Goal: Task Accomplishment & Management: Manage account settings

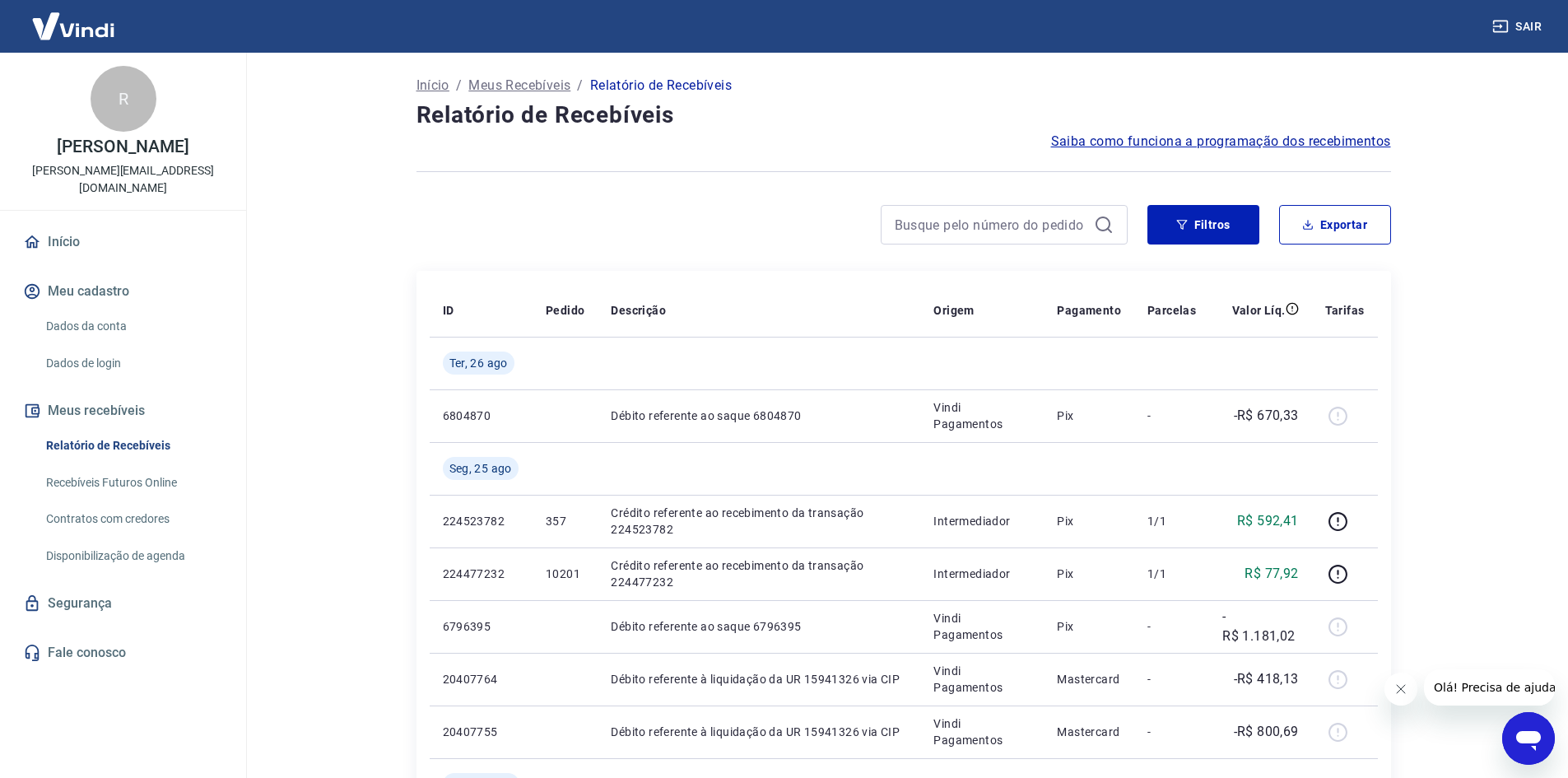
click at [80, 31] on img at bounding box center [73, 26] width 107 height 50
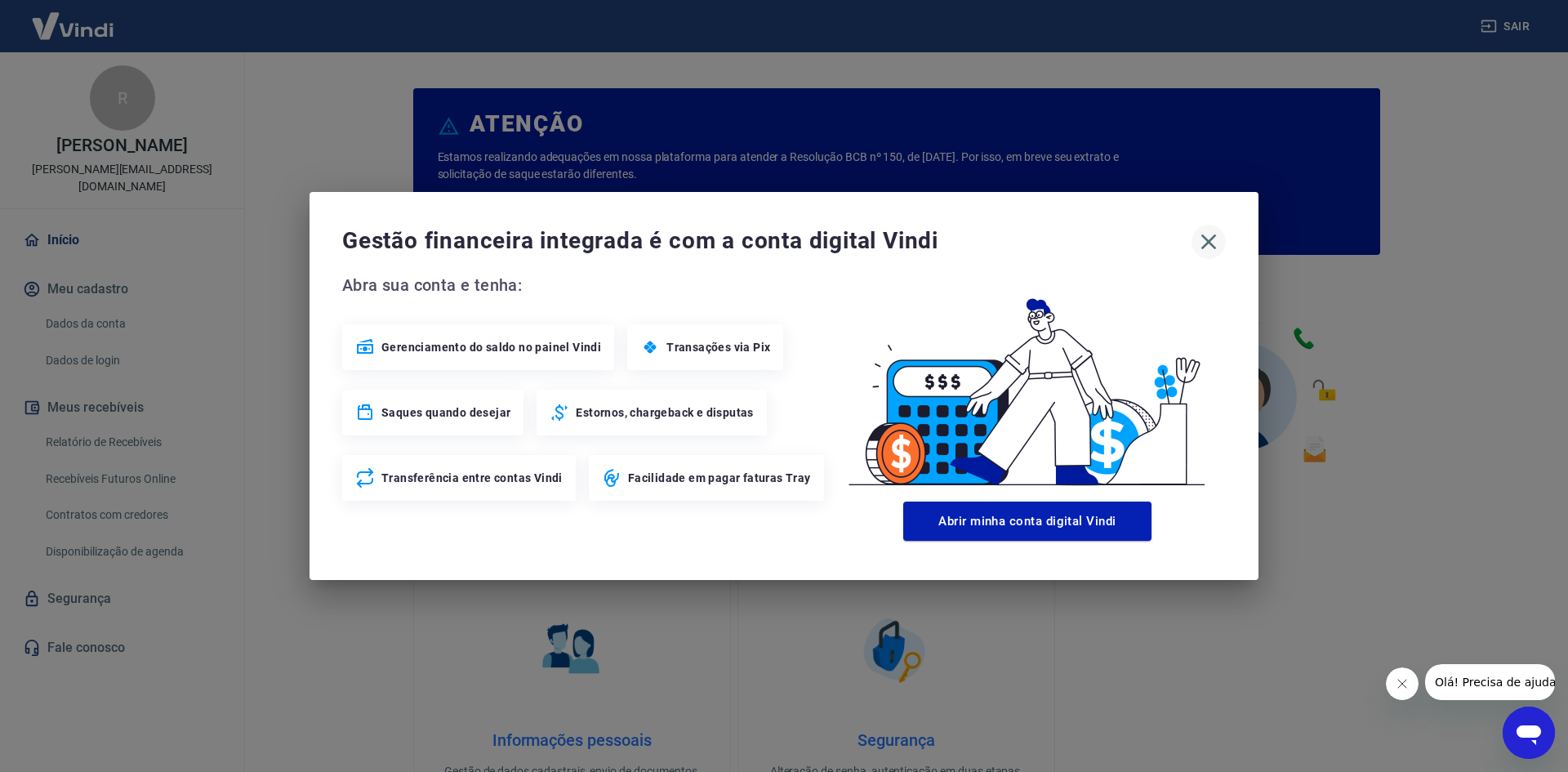
click at [1211, 239] on icon "button" at bounding box center [1208, 242] width 16 height 16
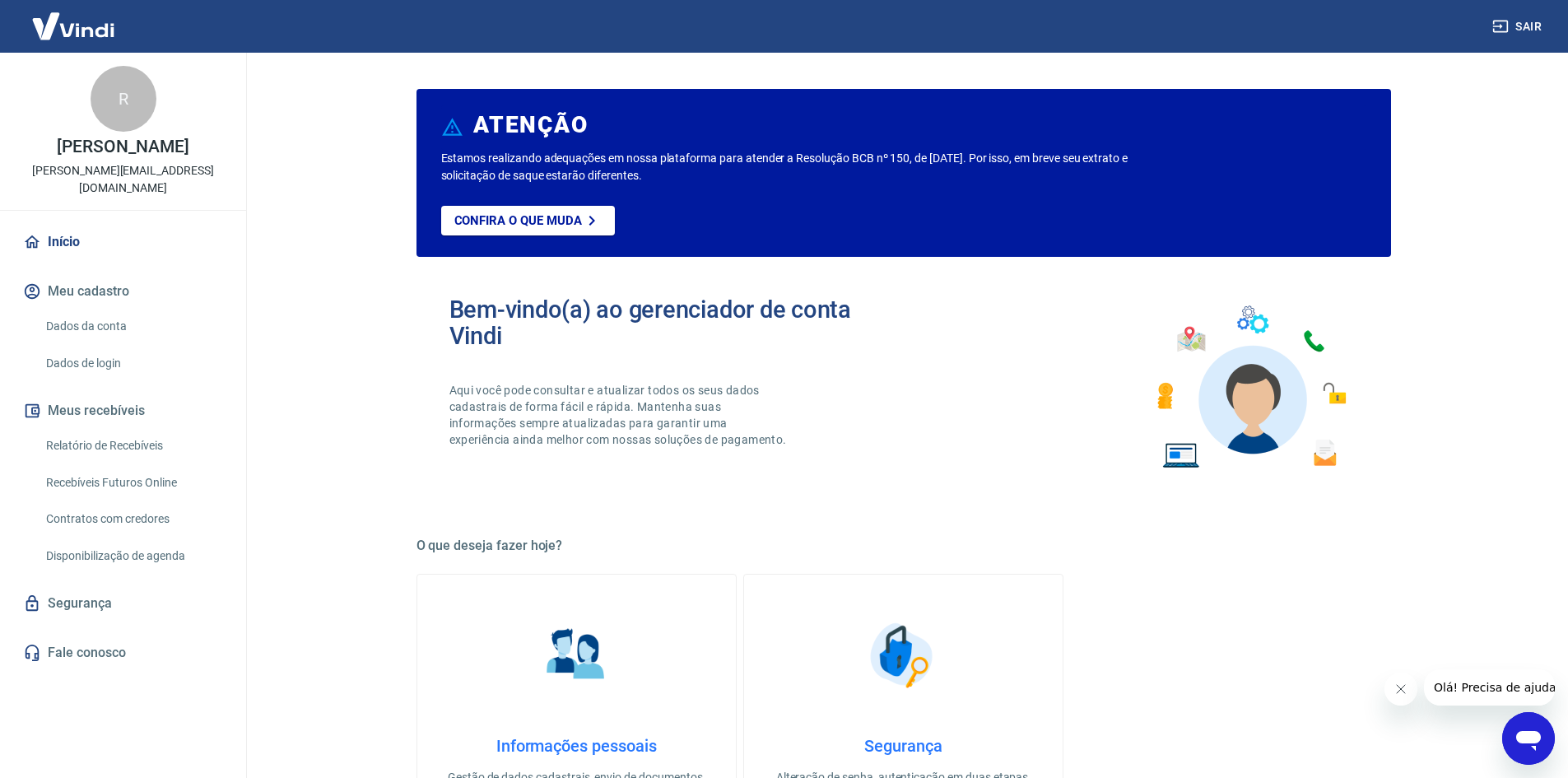
click at [66, 25] on img at bounding box center [73, 26] width 107 height 50
click at [65, 28] on img at bounding box center [73, 26] width 107 height 50
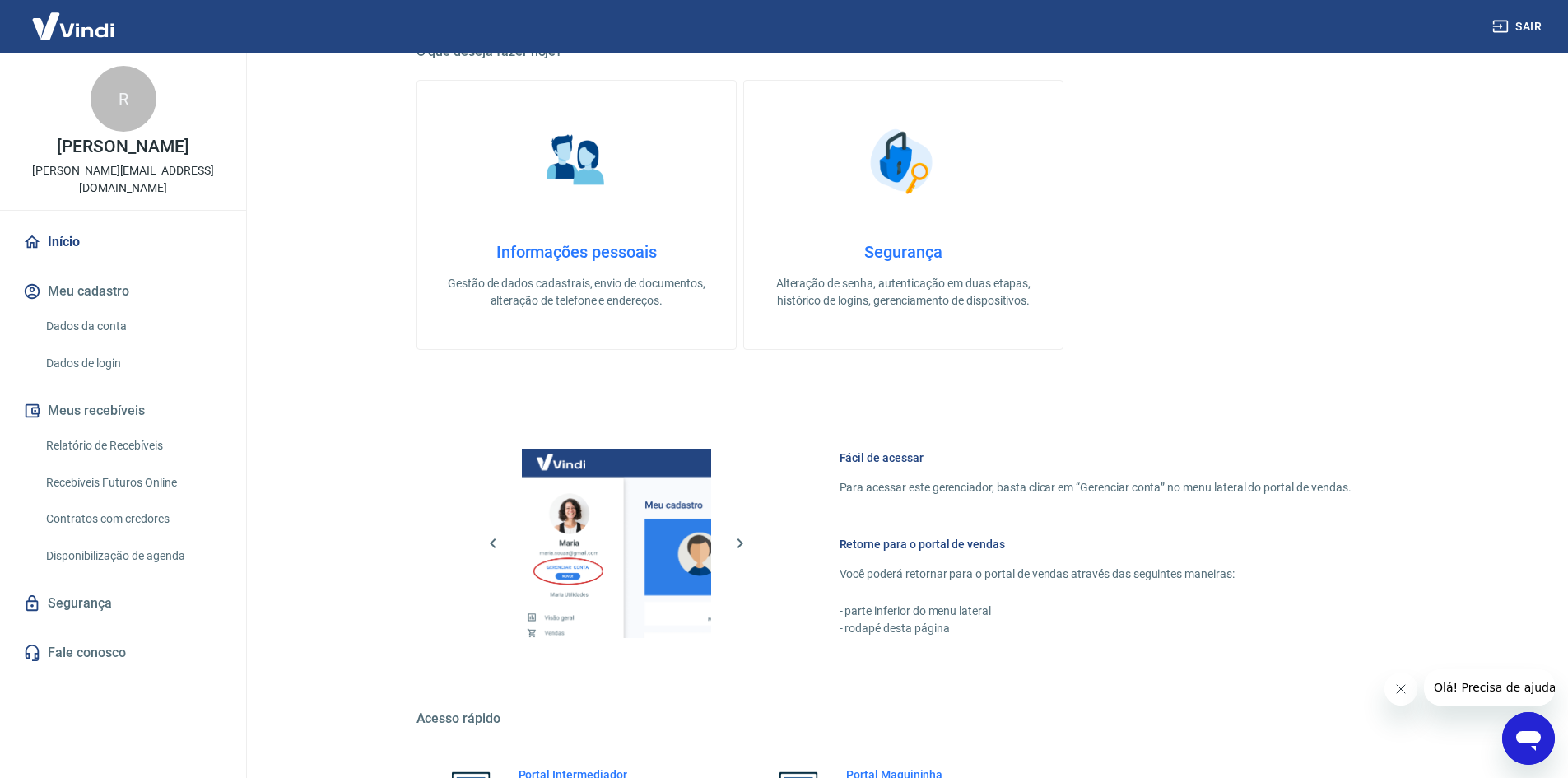
scroll to position [675, 0]
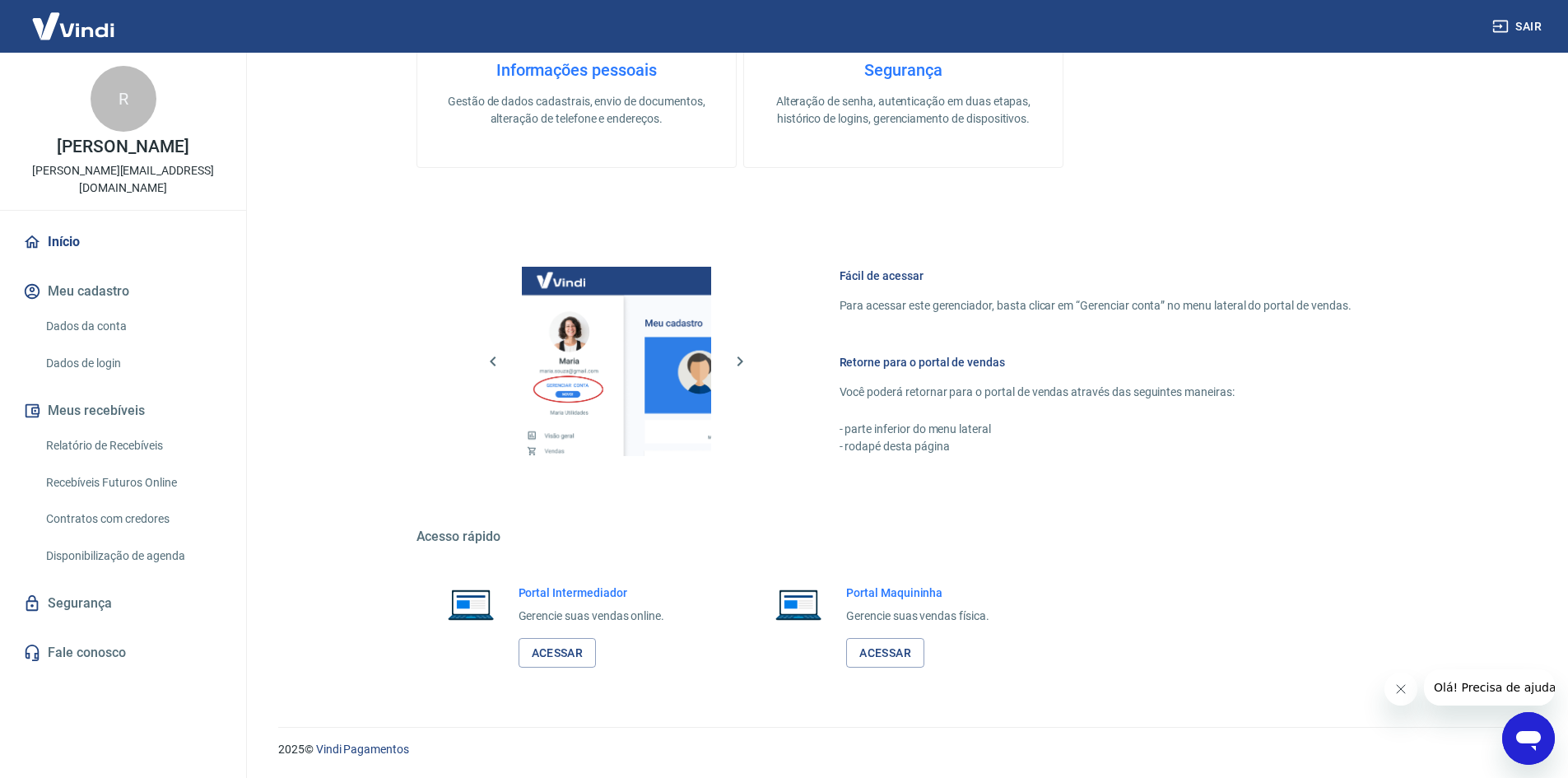
click at [93, 31] on img at bounding box center [73, 26] width 107 height 50
click at [1516, 25] on button "Sair" at bounding box center [1518, 26] width 59 height 31
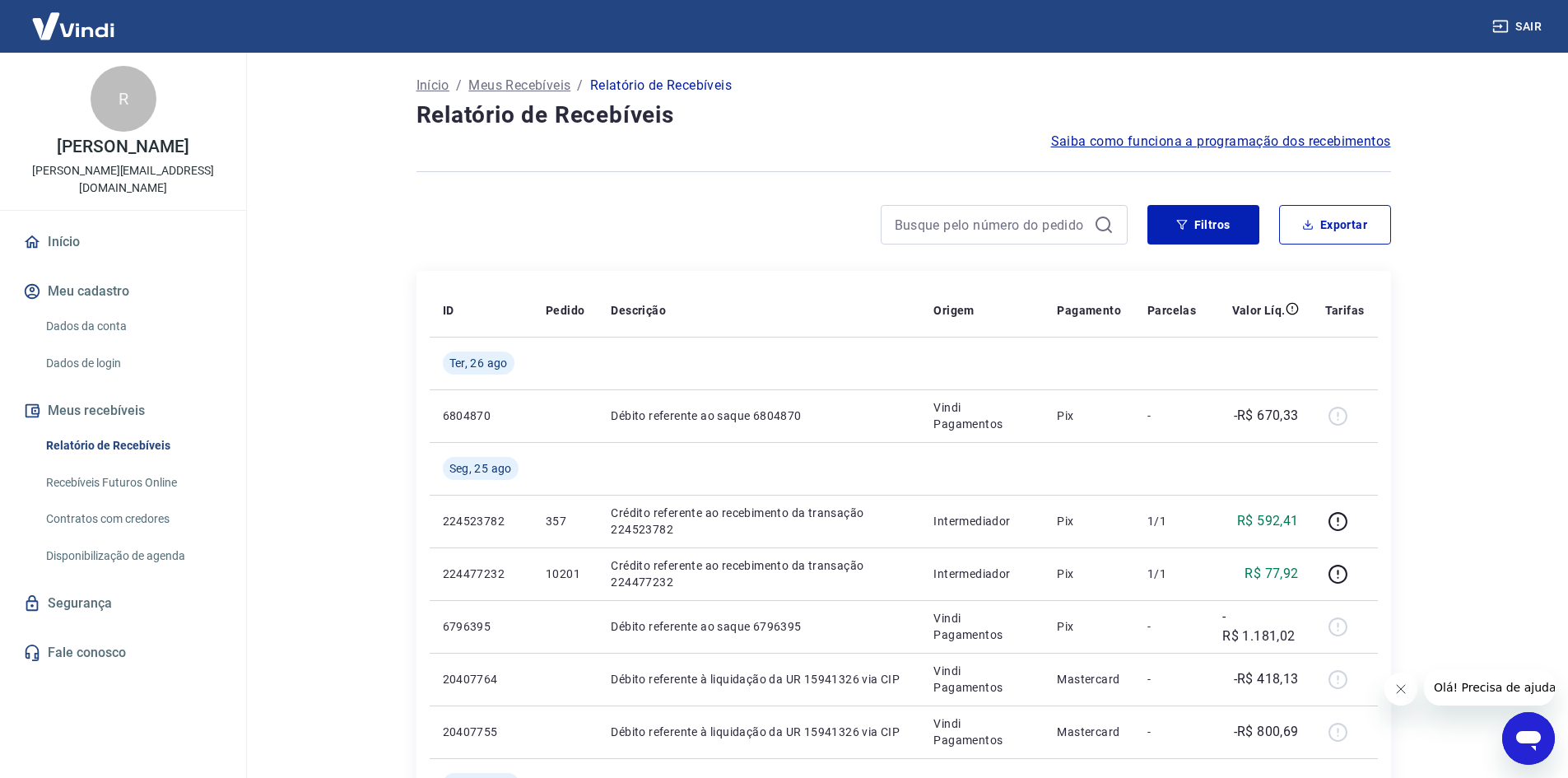
click at [52, 224] on link "Início" at bounding box center [122, 242] width 207 height 36
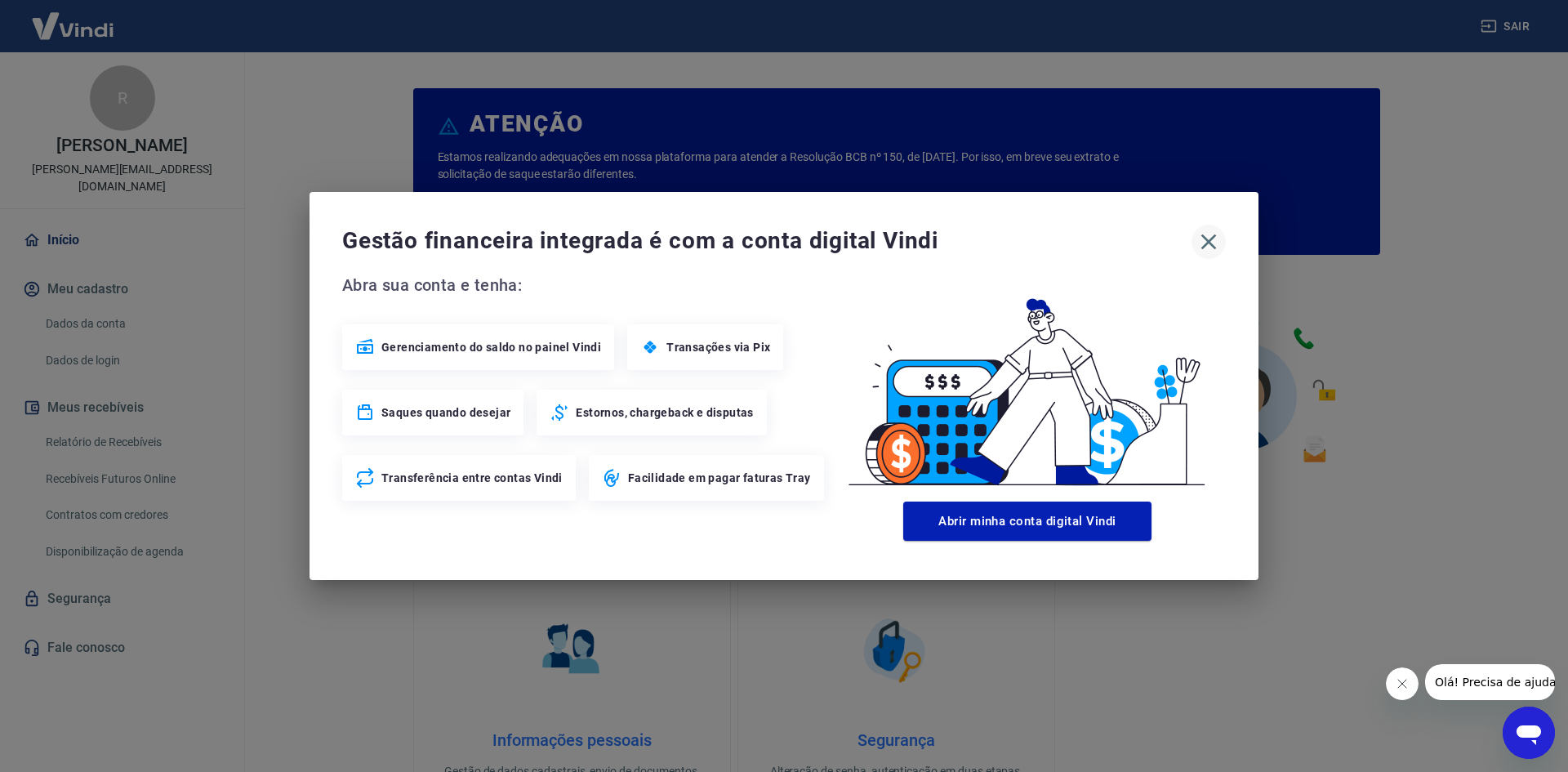
click at [1206, 236] on icon "button" at bounding box center [1208, 242] width 26 height 26
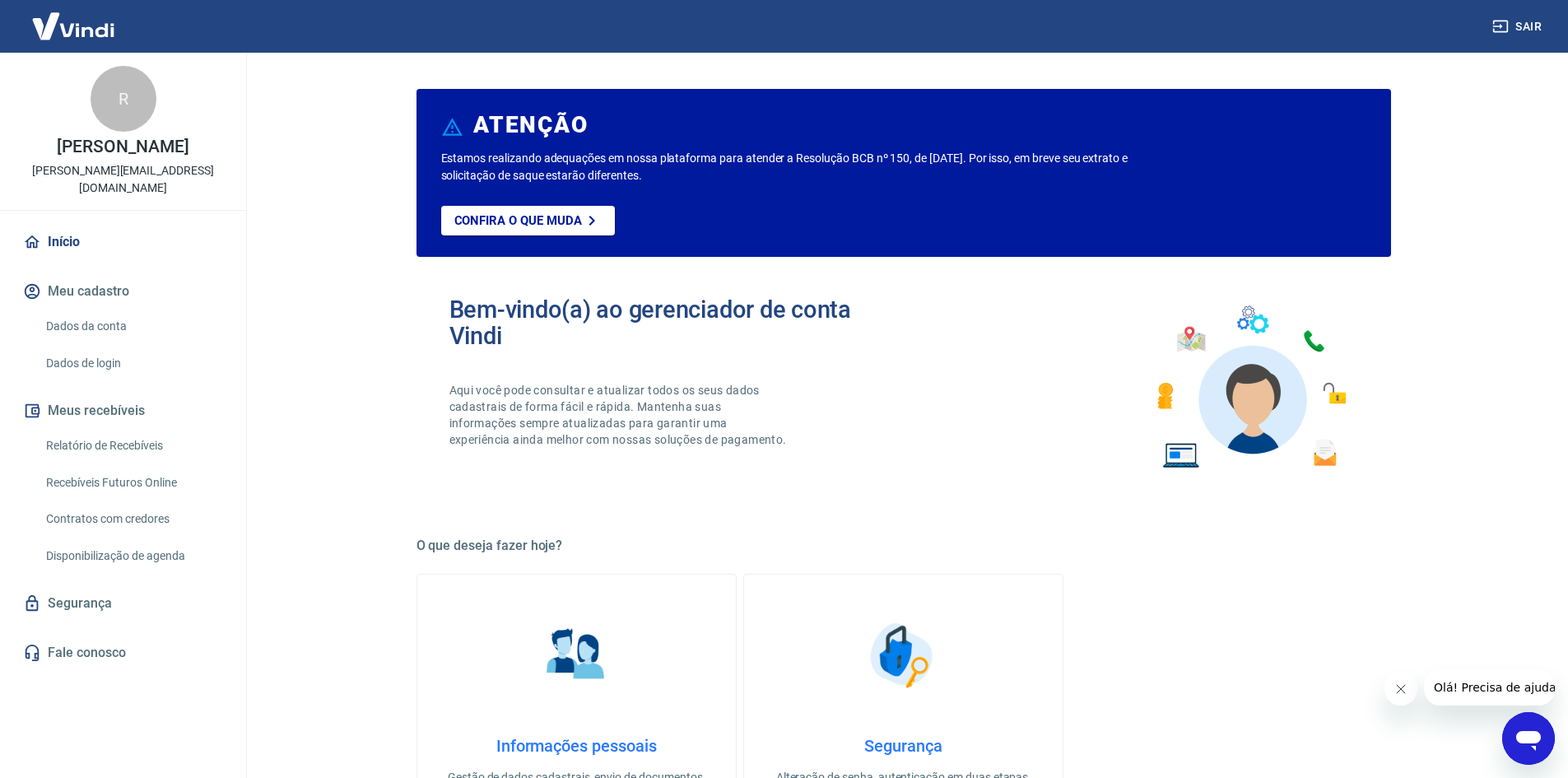
click at [79, 29] on img at bounding box center [73, 26] width 107 height 50
click at [66, 224] on link "Início" at bounding box center [122, 242] width 207 height 36
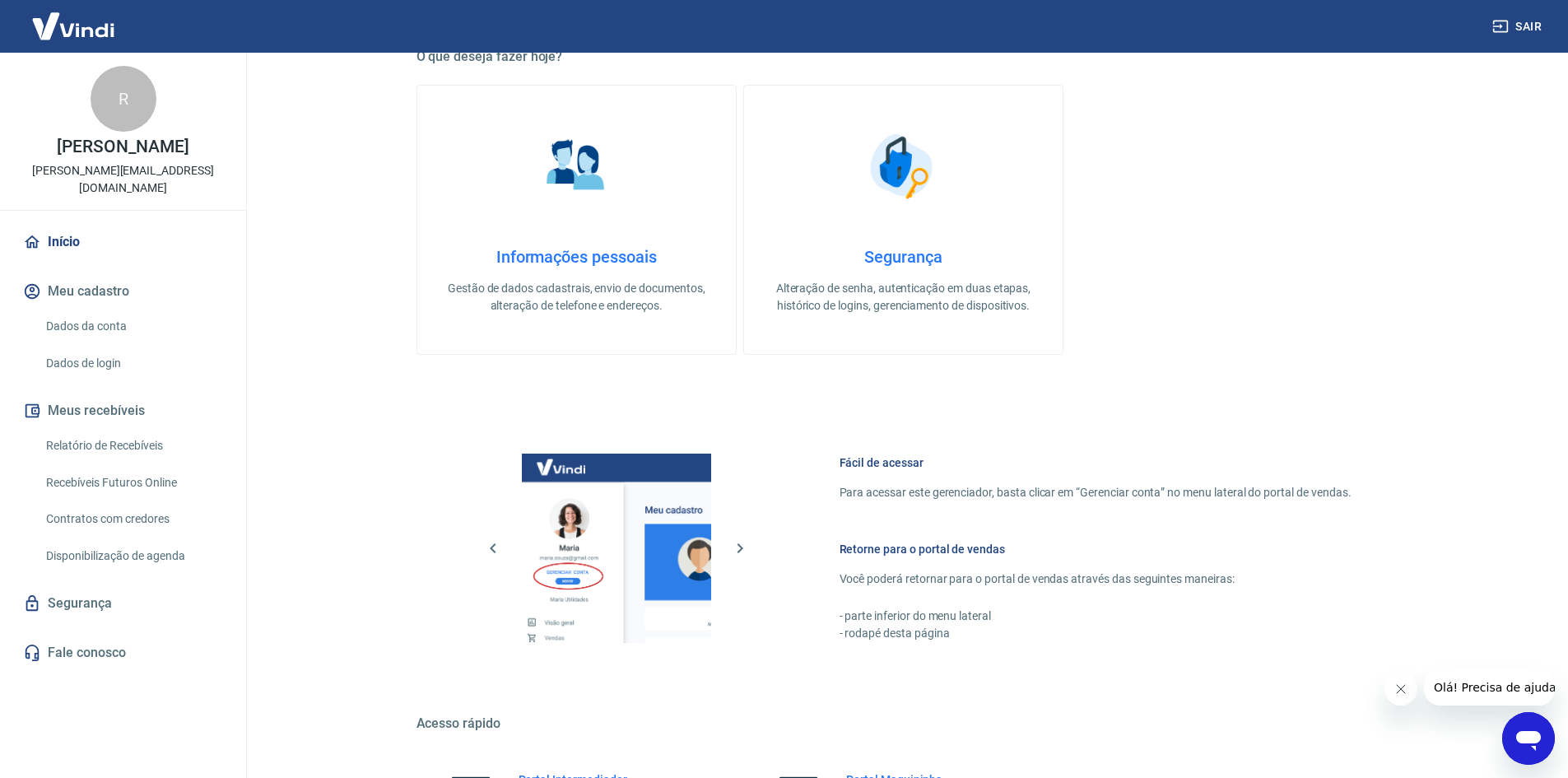
scroll to position [658, 0]
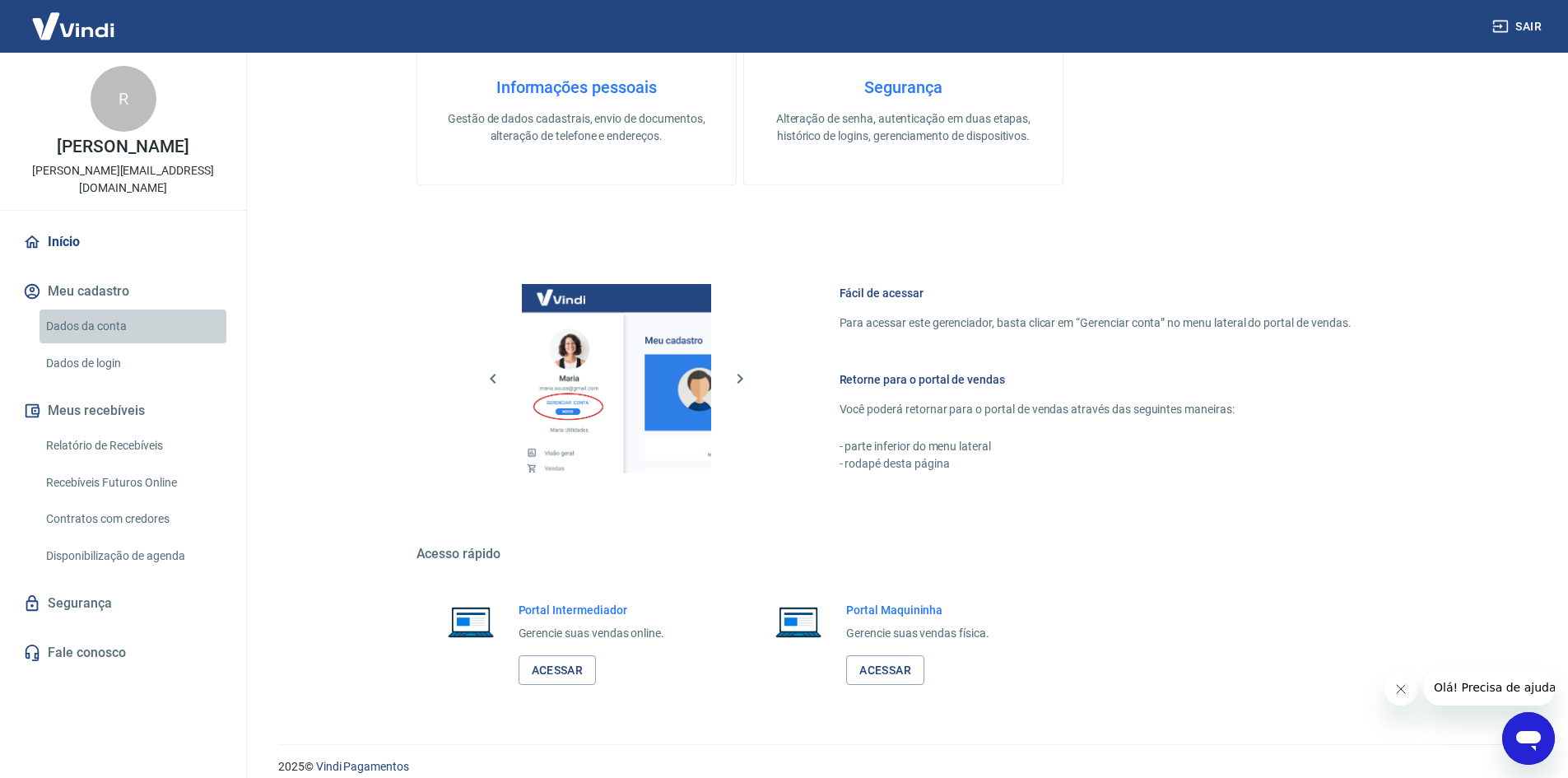
click at [93, 310] on link "Dados da conta" at bounding box center [133, 326] width 187 height 34
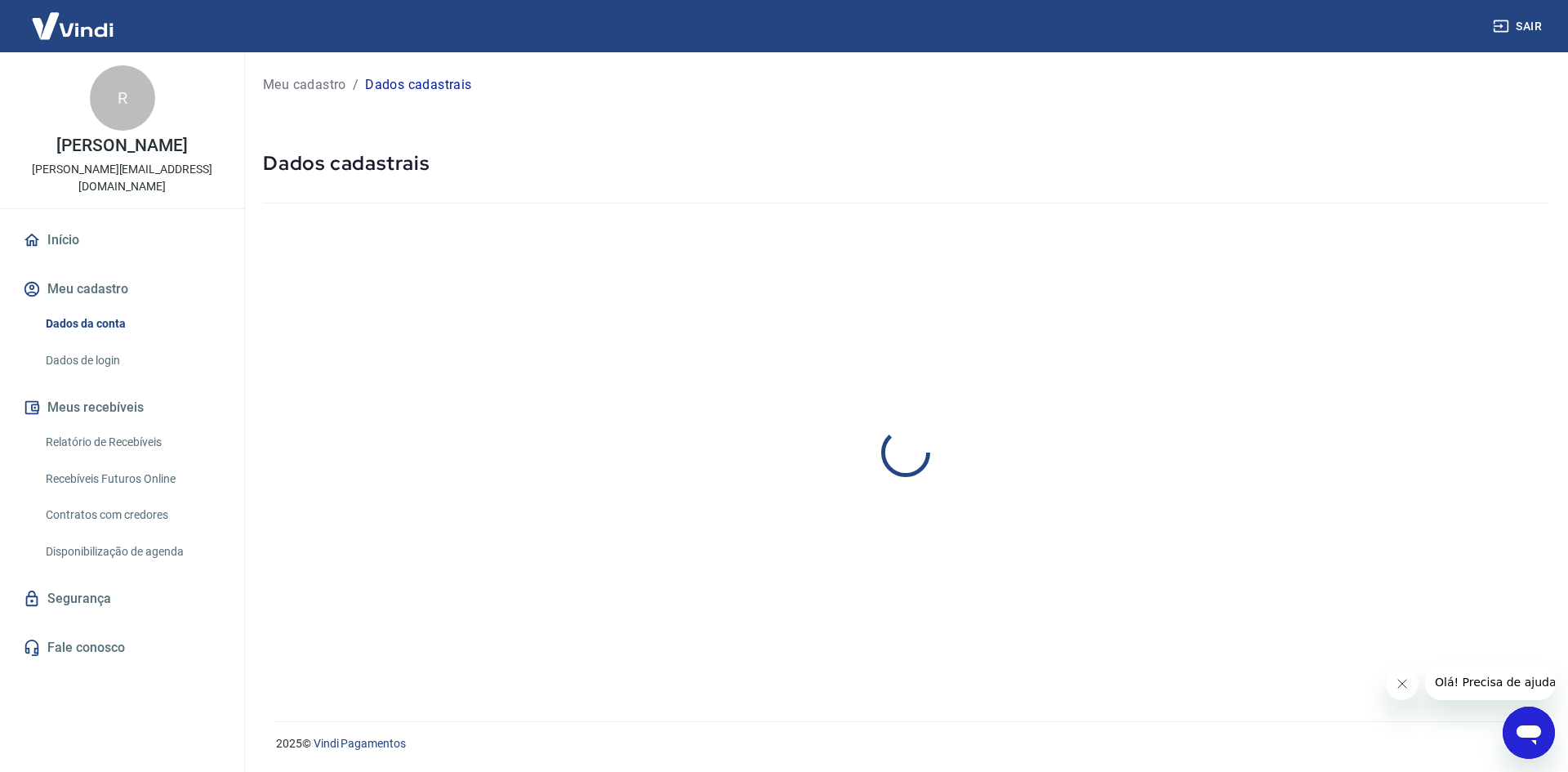
select select "SP"
select select "business"
